Goal: Task Accomplishment & Management: Complete application form

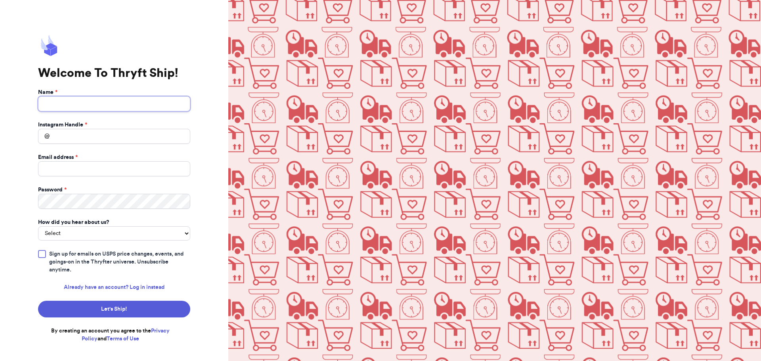
click at [153, 99] on input "Name *" at bounding box center [114, 103] width 152 height 15
type input "[PERSON_NAME]"
type input "wrangledchaos.pnw"
type input "[EMAIL_ADDRESS][DOMAIN_NAME]"
click at [75, 234] on select "Select You reached out to me directly I saw another business post about Thryft …" at bounding box center [114, 233] width 152 height 14
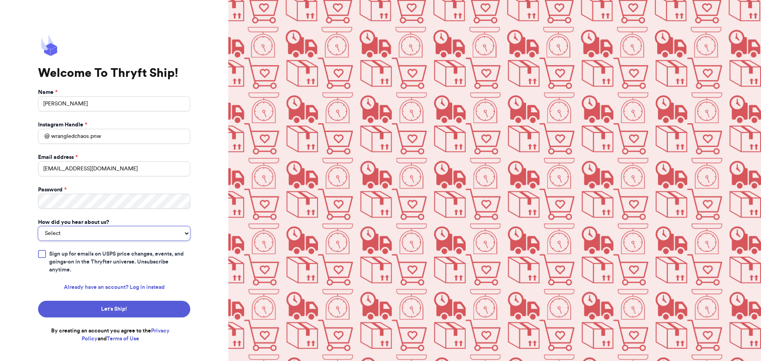
select select "saw_another_business"
click at [38, 226] on select "Select You reached out to me directly I saw another business post about Thryft …" at bounding box center [114, 233] width 152 height 14
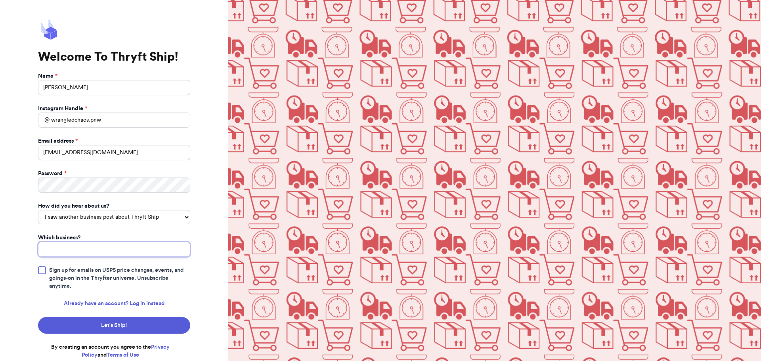
click at [110, 250] on input "Which business?" at bounding box center [114, 249] width 152 height 15
click at [99, 323] on button "Let's Ship!" at bounding box center [114, 325] width 152 height 17
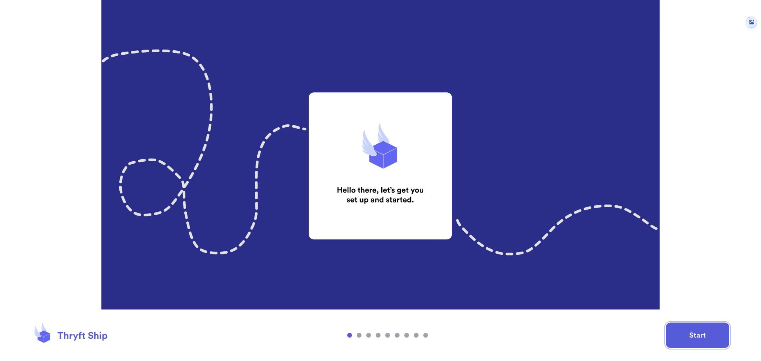
click at [710, 339] on button "Start" at bounding box center [697, 335] width 63 height 25
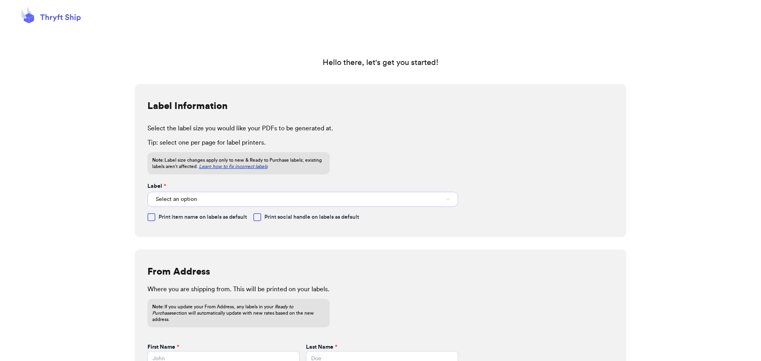
click at [220, 201] on button "Select an option" at bounding box center [302, 199] width 311 height 15
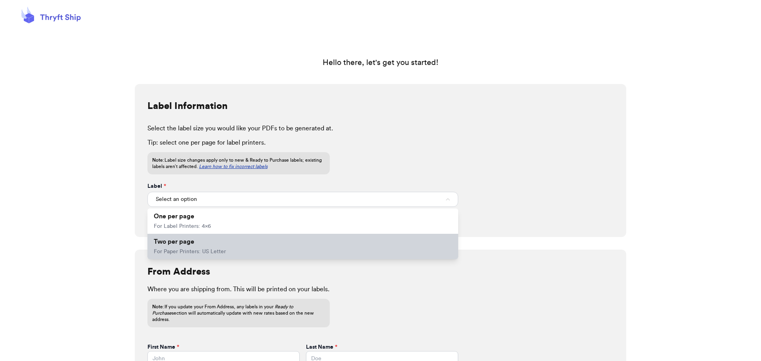
click at [197, 243] on li "Two per page For Paper Printers: US Letter" at bounding box center [302, 246] width 311 height 25
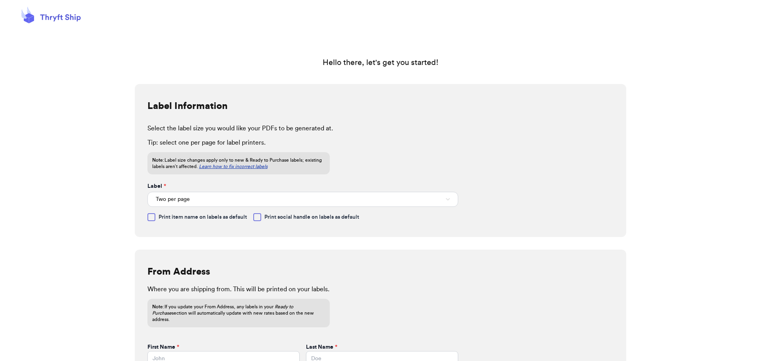
click at [215, 216] on span "Print item name on labels as default" at bounding box center [203, 217] width 88 height 8
click at [0, 0] on input "Print item name on labels as default" at bounding box center [0, 0] width 0 height 0
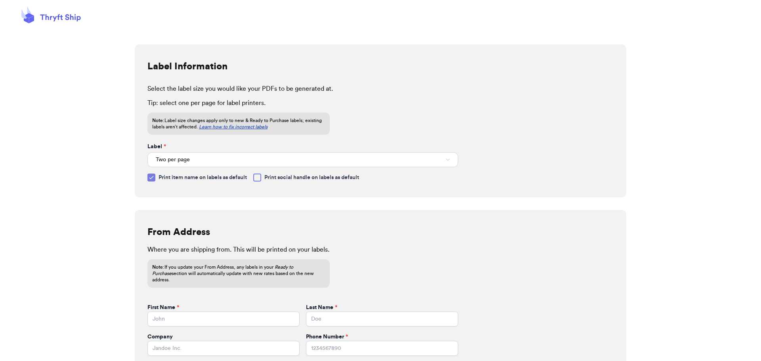
scroll to position [119, 0]
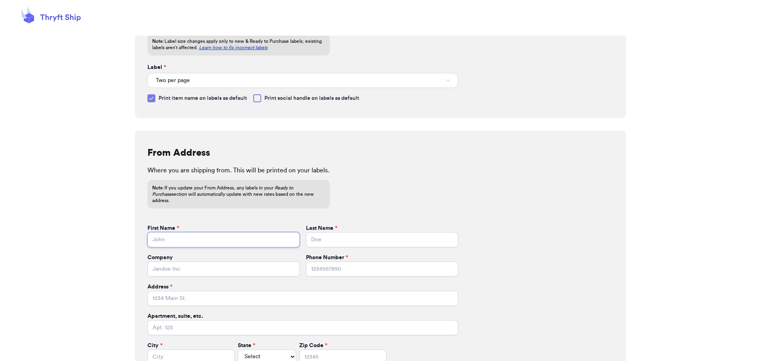
click at [217, 232] on input "First Name *" at bounding box center [223, 239] width 152 height 15
type input "Kyleah"
type input "Russell"
type input "4254196775"
click at [417, 294] on input "Address *" at bounding box center [302, 298] width 311 height 15
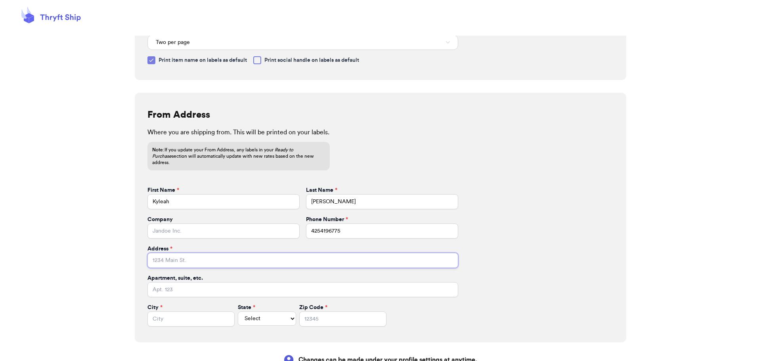
scroll to position [209, 0]
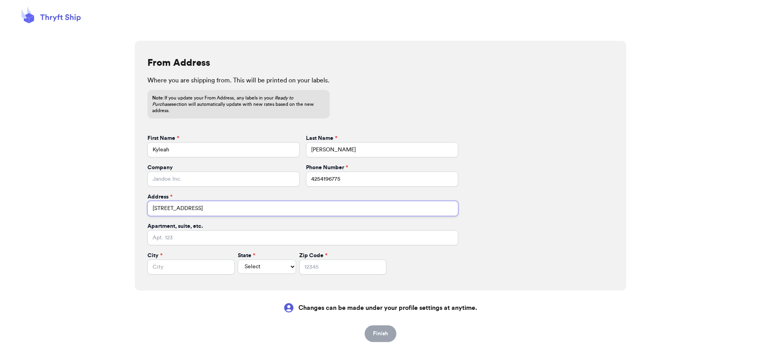
type input "15817 Lakeview Ave SE"
type input "Monroe"
select select "WA"
type input "98272"
click at [371, 327] on button "Finish" at bounding box center [381, 333] width 32 height 17
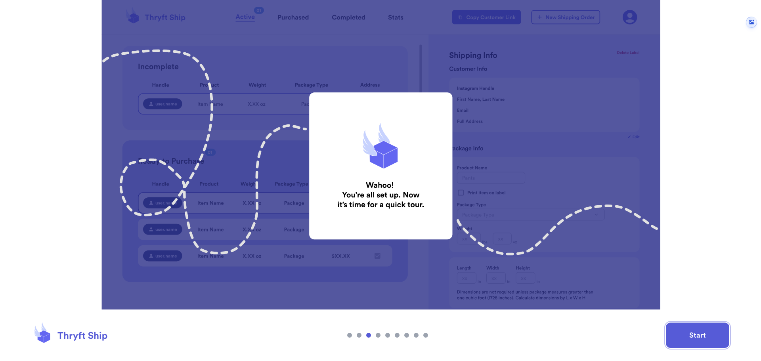
click at [692, 343] on button "Start" at bounding box center [697, 335] width 63 height 25
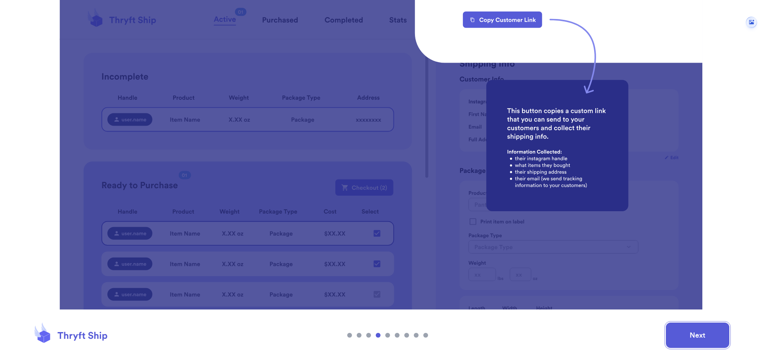
click at [691, 329] on button "Next" at bounding box center [697, 335] width 63 height 25
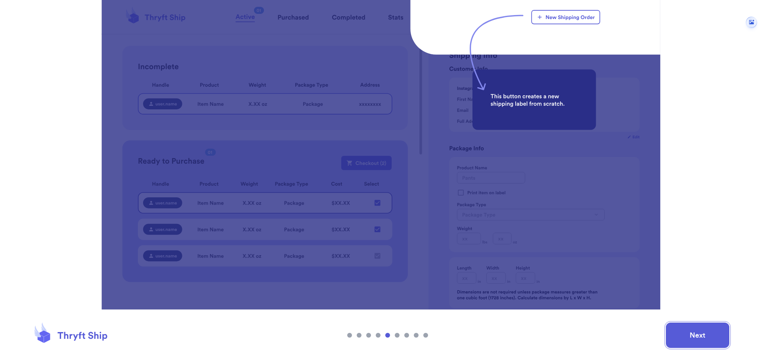
click at [691, 329] on button "Next" at bounding box center [697, 335] width 63 height 25
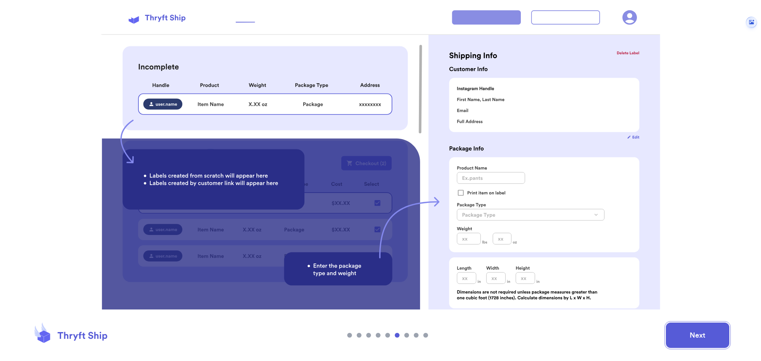
click at [691, 329] on button "Next" at bounding box center [697, 335] width 63 height 25
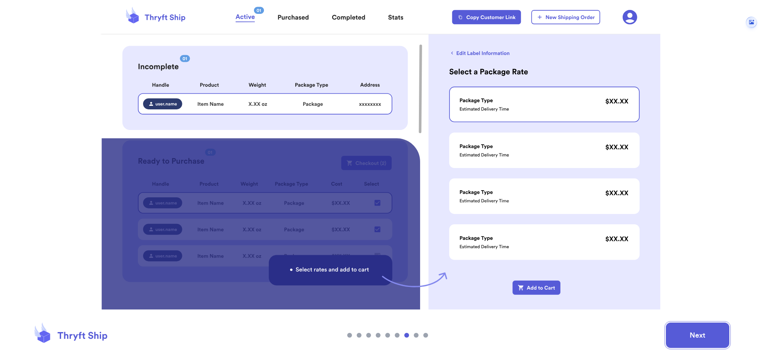
click at [691, 329] on button "Next" at bounding box center [697, 335] width 63 height 25
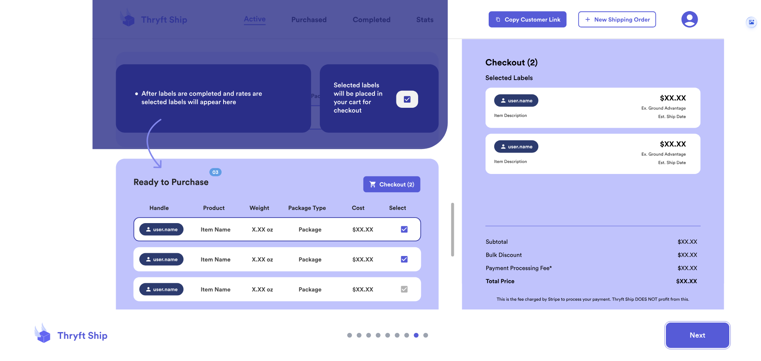
click at [685, 333] on button "Next" at bounding box center [697, 335] width 63 height 25
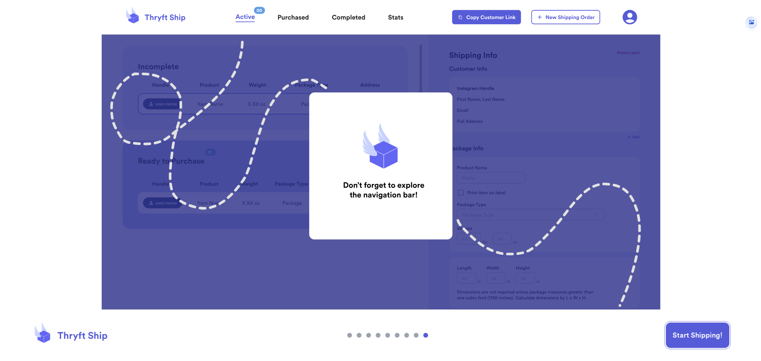
click at [682, 332] on button "Start Shipping!" at bounding box center [697, 335] width 63 height 25
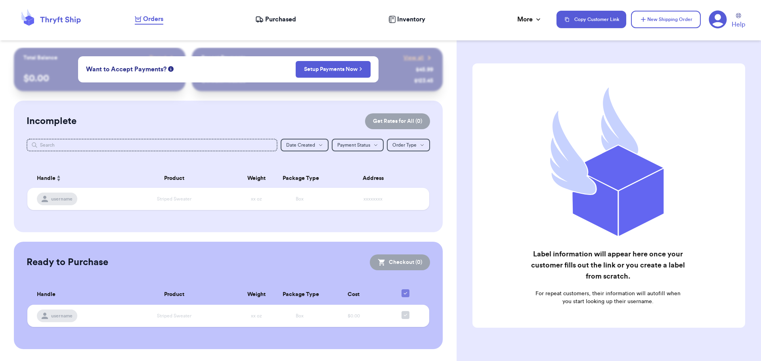
drag, startPoint x: 115, startPoint y: 136, endPoint x: 117, endPoint y: 143, distance: 6.8
click at [115, 137] on div "Incomplete Get Rates for All ( 0 ) Get Rates for All ( 0 ) Date Created Date Cr…" at bounding box center [228, 167] width 429 height 132
click at [117, 144] on input "text" at bounding box center [152, 145] width 251 height 13
click at [343, 146] on span "Payment Status" at bounding box center [353, 145] width 33 height 5
click at [343, 112] on div "Incomplete Get Rates for All ( 0 ) Get Rates for All ( 0 ) Date Created Date Cr…" at bounding box center [228, 167] width 429 height 132
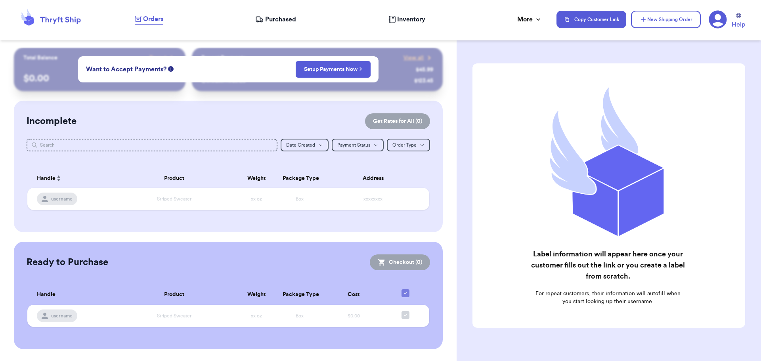
click at [283, 17] on span "Purchased" at bounding box center [280, 20] width 31 height 10
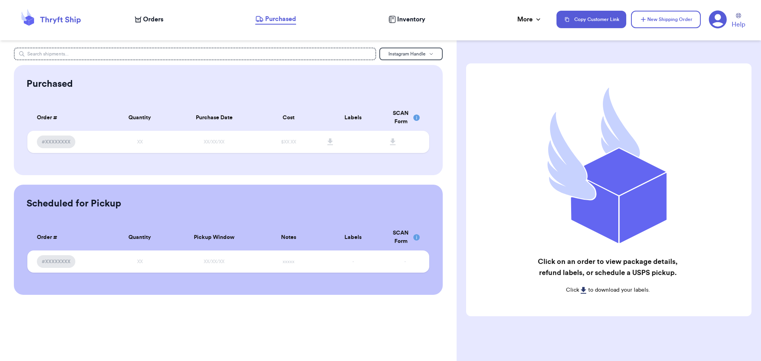
click at [415, 19] on span "Inventory" at bounding box center [411, 20] width 28 height 10
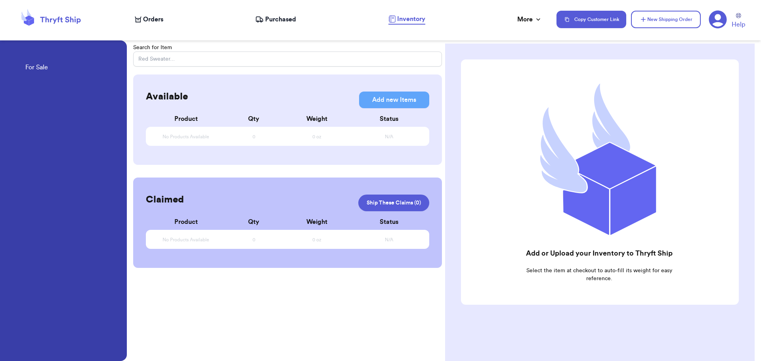
drag, startPoint x: 201, startPoint y: 126, endPoint x: 197, endPoint y: 135, distance: 9.6
click at [198, 131] on div "Product Qty Weight Status No Products Available 0 0 oz N/A" at bounding box center [287, 129] width 283 height 40
click at [197, 135] on span "No Products Available" at bounding box center [186, 137] width 47 height 6
click at [247, 272] on div "Search for Item Available Add new Items Add new Items Product Qty Weight Status…" at bounding box center [287, 224] width 309 height 361
click at [169, 17] on div "Orders Purchased Inventory More Stats Completed Orders Payments Payouts" at bounding box center [342, 19] width 414 height 10
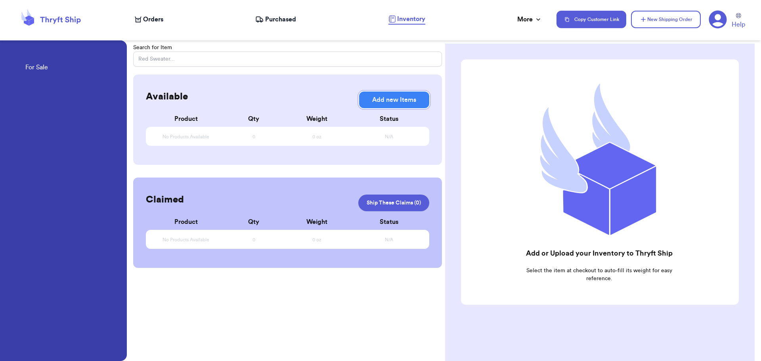
click at [392, 100] on button "Add new Items" at bounding box center [394, 100] width 70 height 17
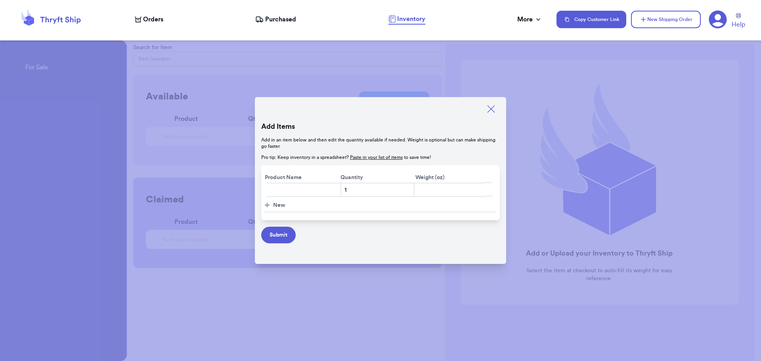
click at [490, 105] on icon at bounding box center [491, 108] width 11 height 11
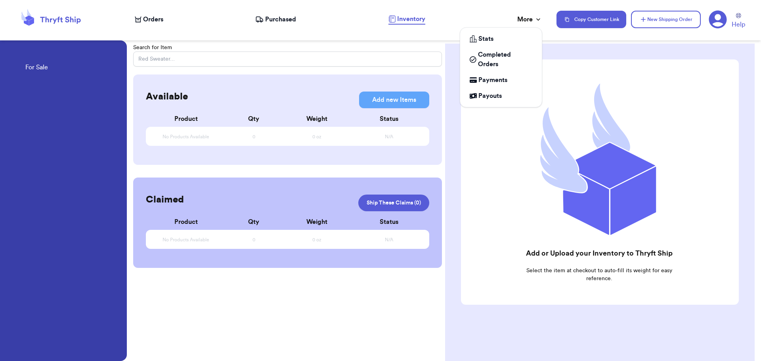
click at [535, 15] on div "More" at bounding box center [529, 20] width 25 height 10
click at [489, 84] on span "Payments" at bounding box center [493, 80] width 29 height 10
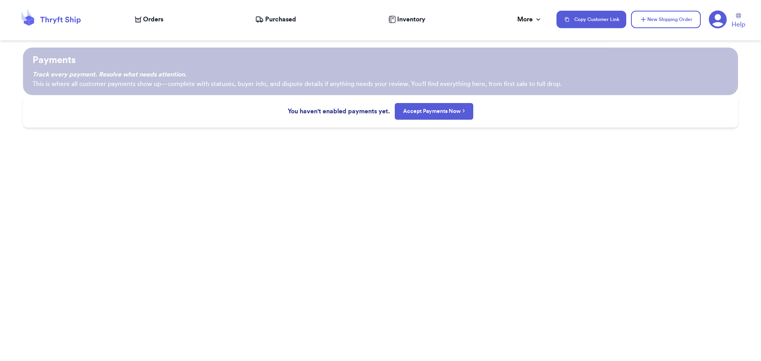
click at [416, 199] on div "Payments Track every payment. Resolve what needs attention. This is where all c…" at bounding box center [380, 205] width 761 height 314
click at [142, 21] on div "Orders" at bounding box center [149, 20] width 29 height 10
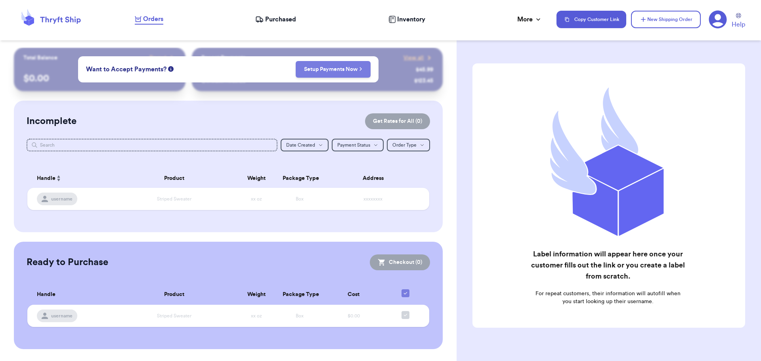
click at [338, 73] on link "Setup Payments Now" at bounding box center [333, 69] width 58 height 8
